Goal: Information Seeking & Learning: Learn about a topic

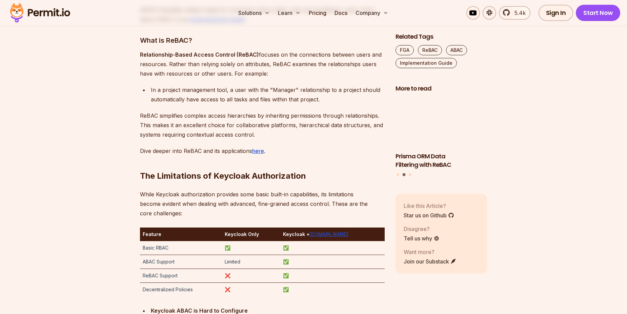
scroll to position [1017, 0]
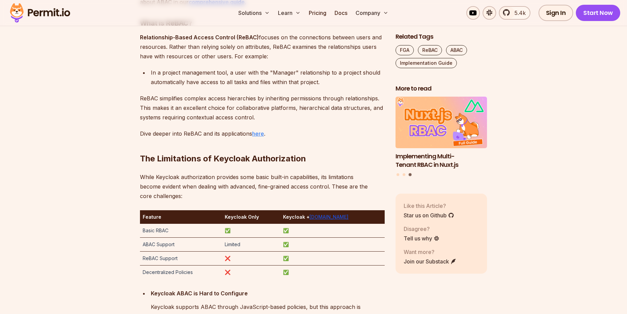
click at [263, 133] on link "here" at bounding box center [258, 133] width 12 height 7
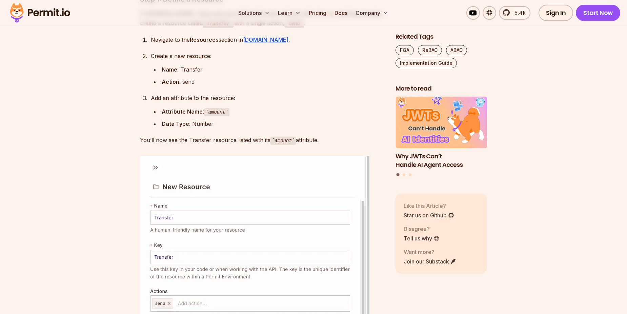
scroll to position [1659, 0]
